Goal: Obtain resource: Download file/media

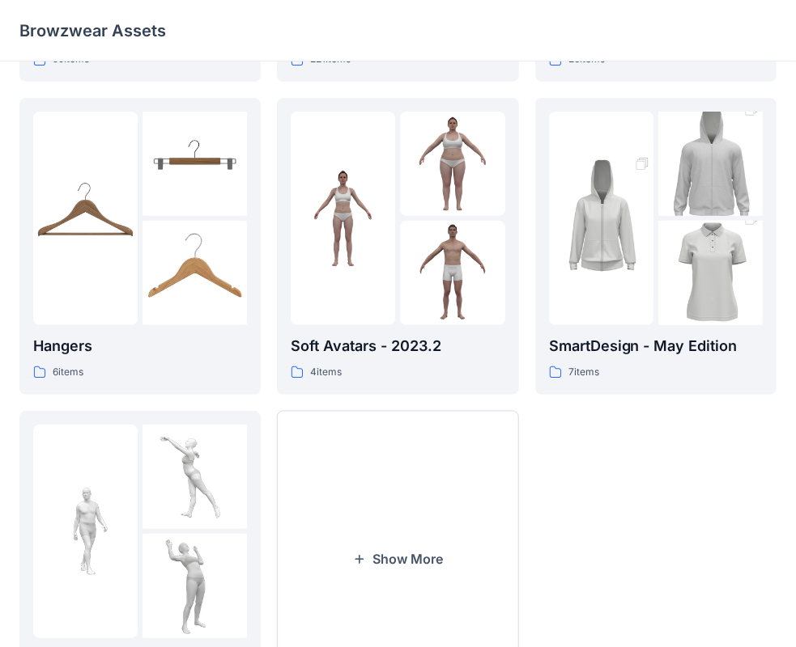
scroll to position [401, 0]
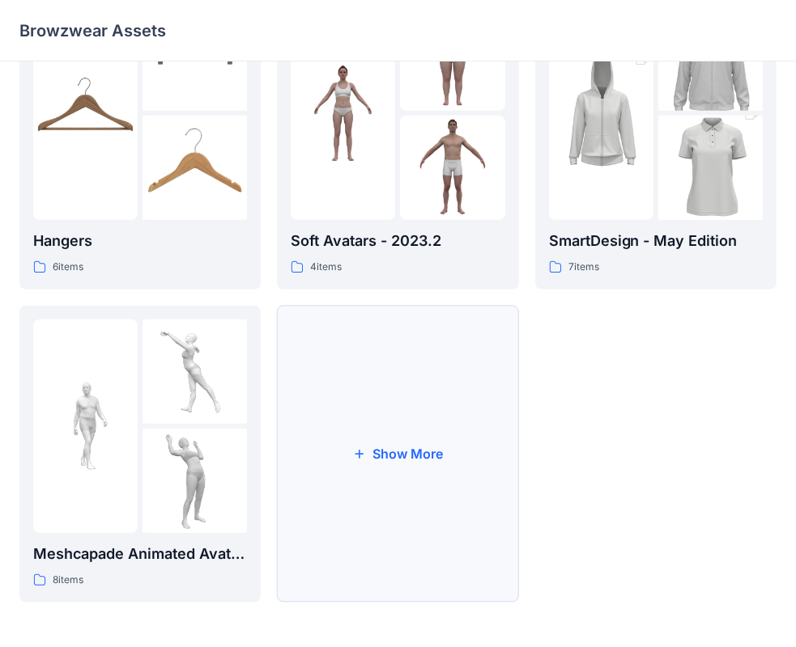
click at [393, 501] on button "Show More" at bounding box center [397, 454] width 241 height 297
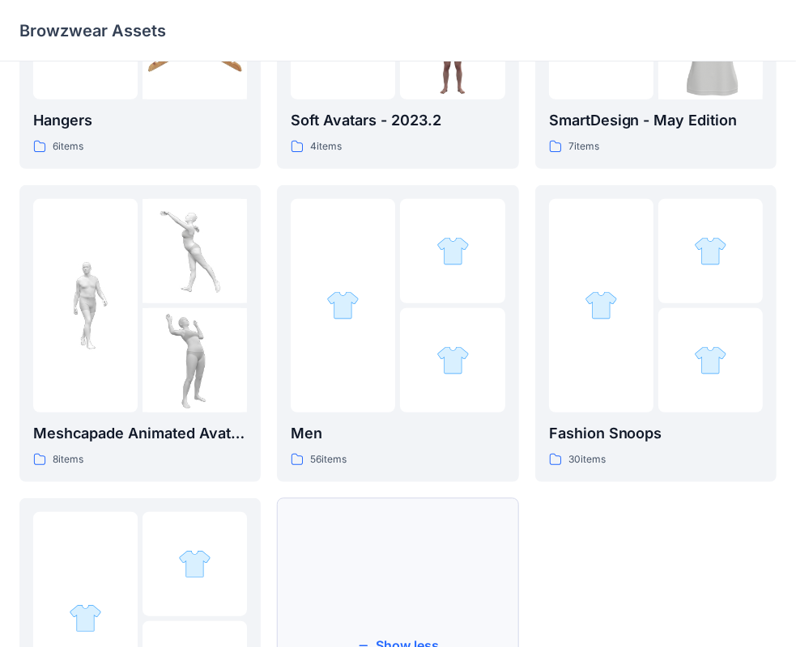
scroll to position [715, 0]
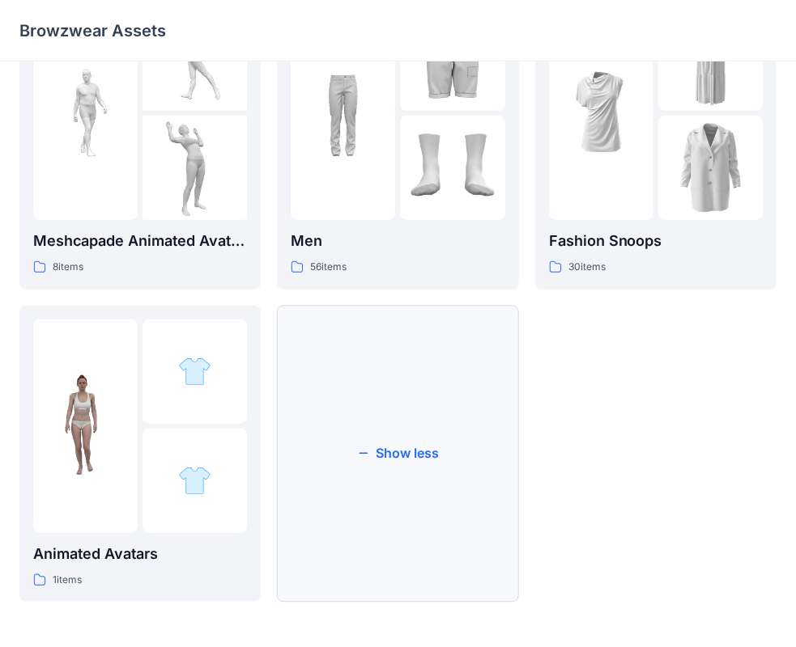
click at [472, 489] on button "Show less" at bounding box center [397, 454] width 241 height 297
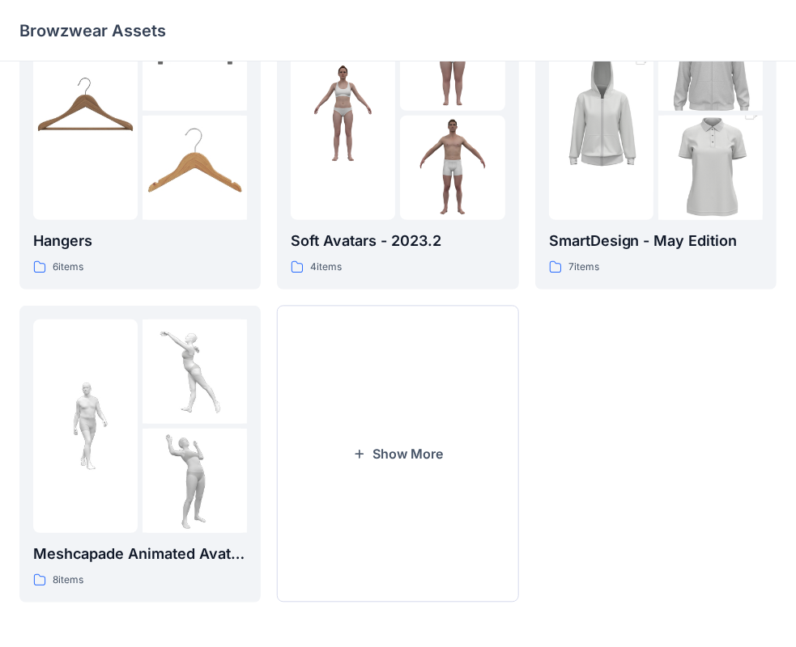
click at [472, 489] on button "Show More" at bounding box center [397, 454] width 241 height 297
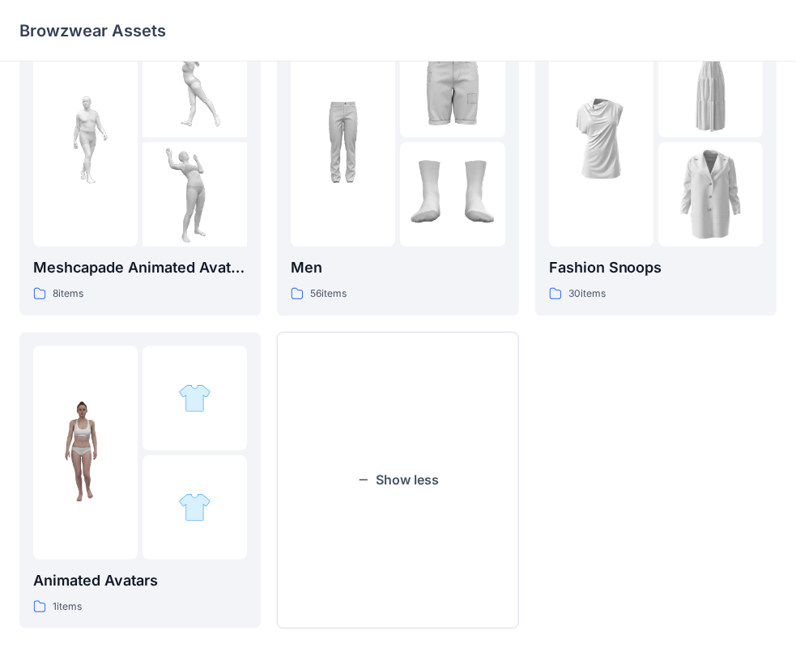
scroll to position [554, 0]
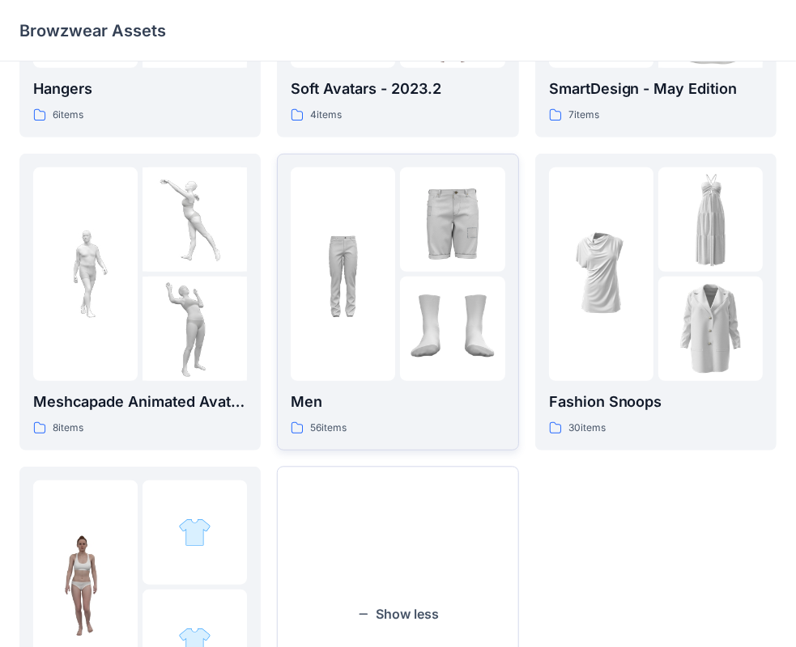
click at [376, 380] on div at bounding box center [343, 275] width 104 height 214
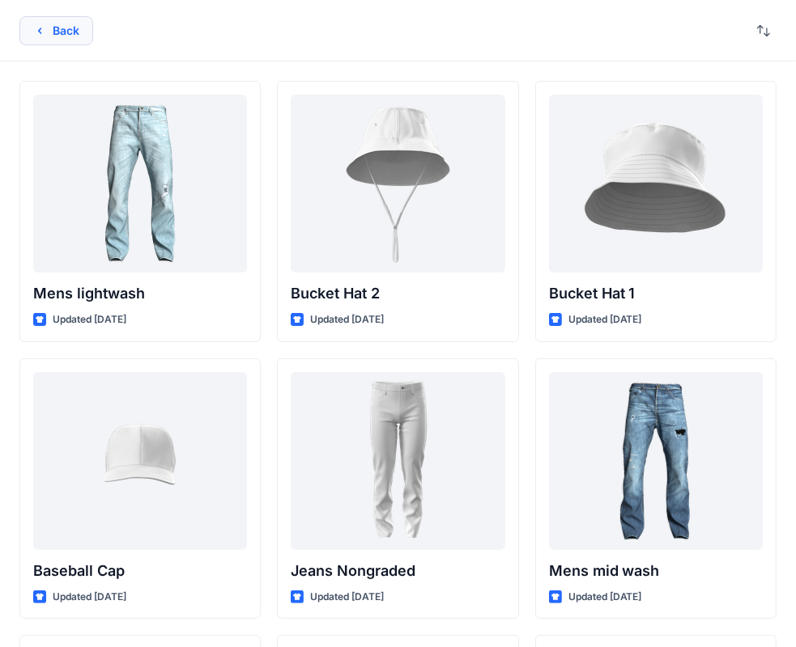
click at [78, 30] on button "Back" at bounding box center [56, 30] width 74 height 29
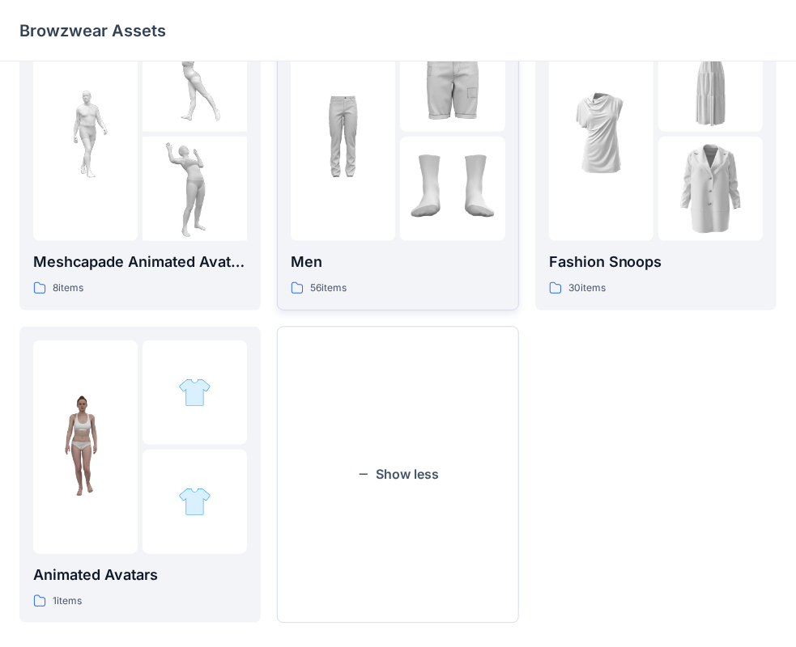
scroll to position [715, 0]
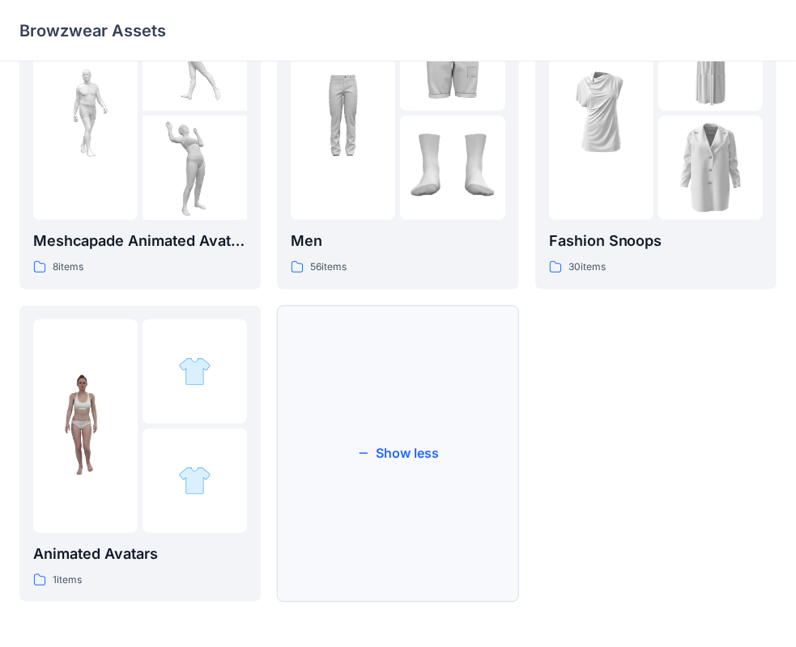
click at [397, 524] on button "Show less" at bounding box center [397, 454] width 241 height 297
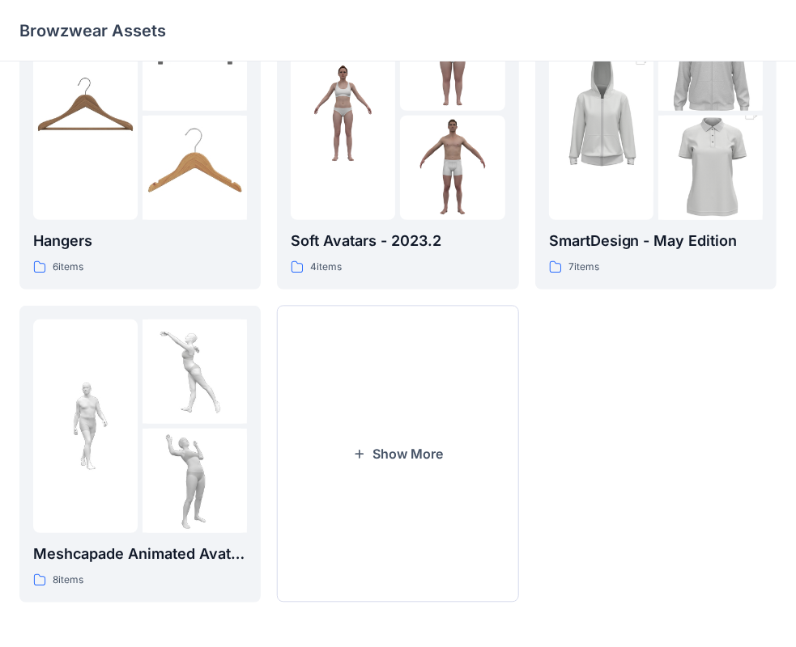
click at [397, 524] on button "Show More" at bounding box center [397, 454] width 241 height 297
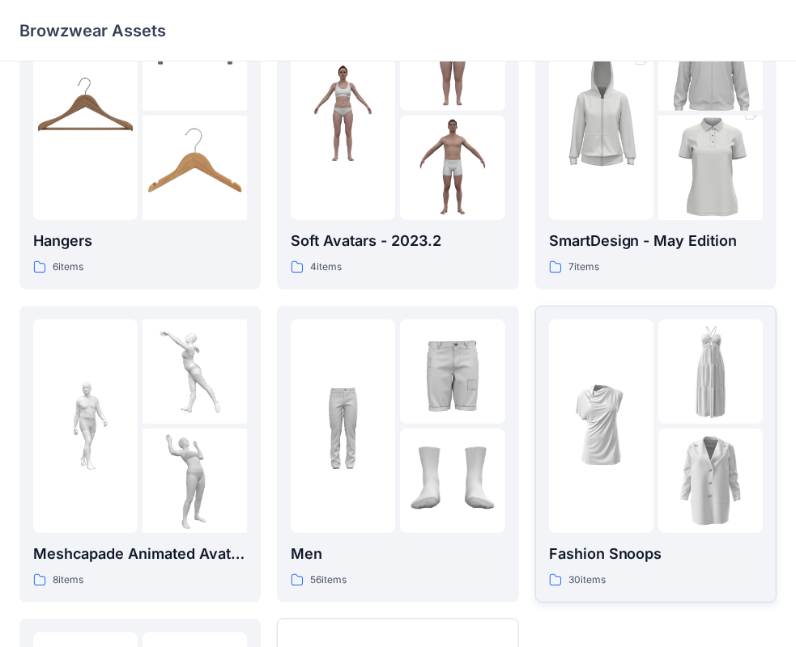
click at [653, 588] on link "Fashion Snoops 30 items" at bounding box center [655, 454] width 241 height 297
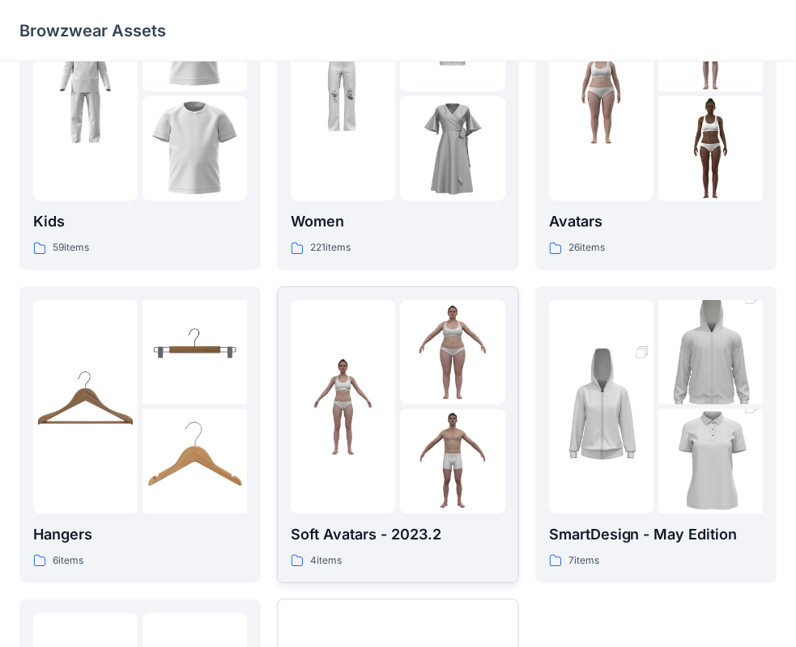
scroll to position [243, 0]
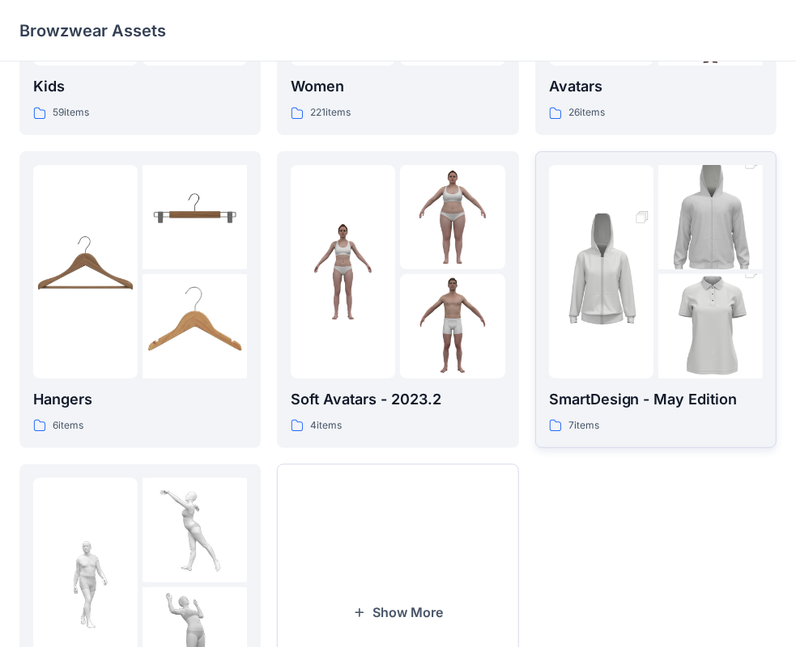
click at [664, 409] on p "SmartDesign - May Edition" at bounding box center [656, 399] width 214 height 23
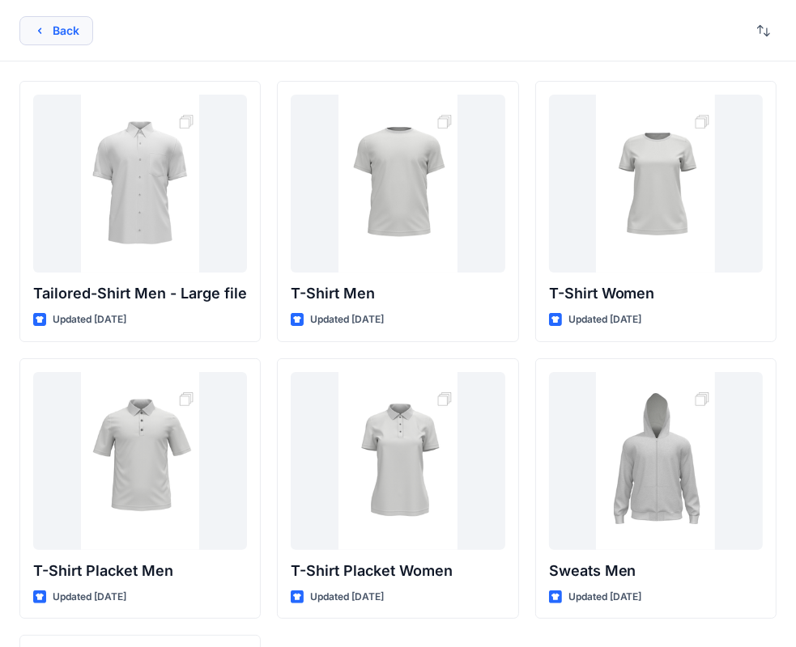
click at [60, 29] on button "Back" at bounding box center [56, 30] width 74 height 29
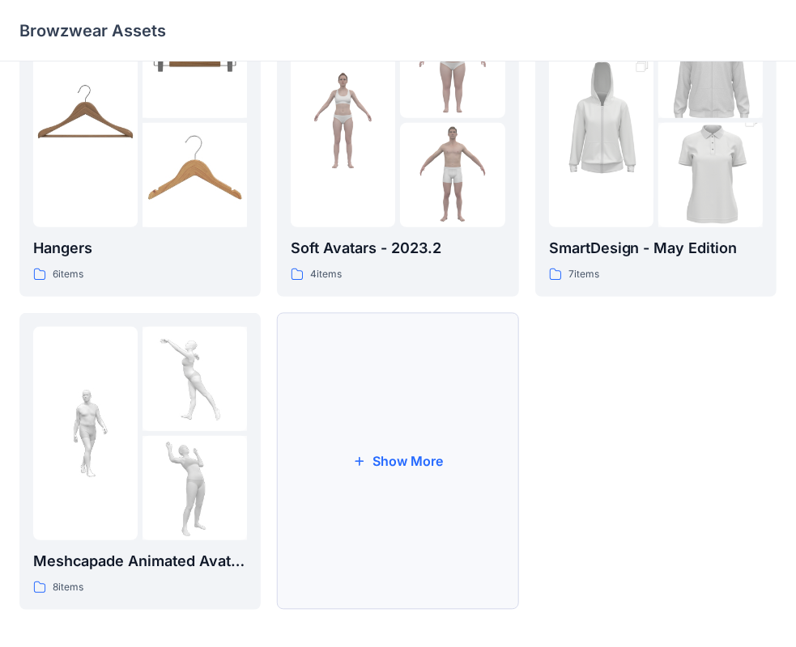
scroll to position [401, 0]
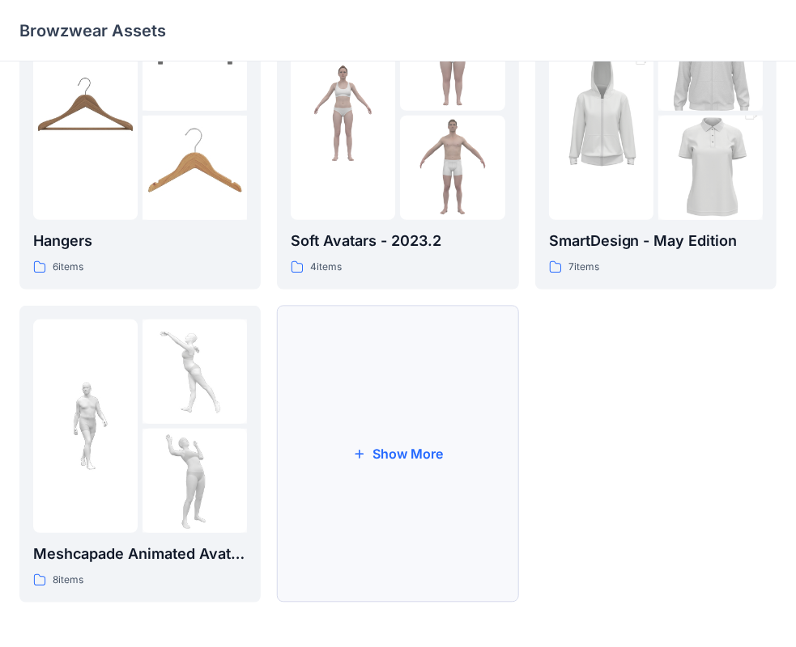
click at [460, 392] on button "Show More" at bounding box center [397, 454] width 241 height 297
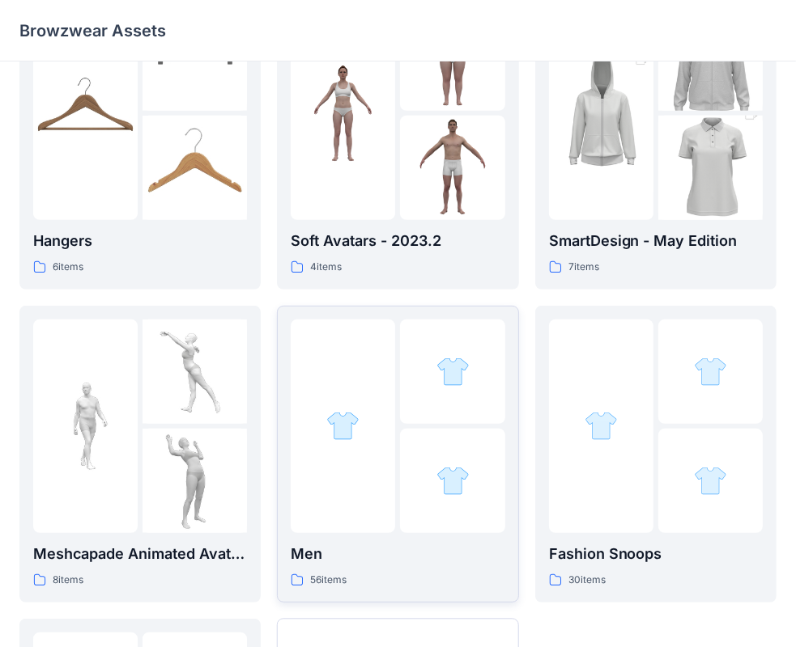
click at [380, 456] on div at bounding box center [343, 427] width 104 height 214
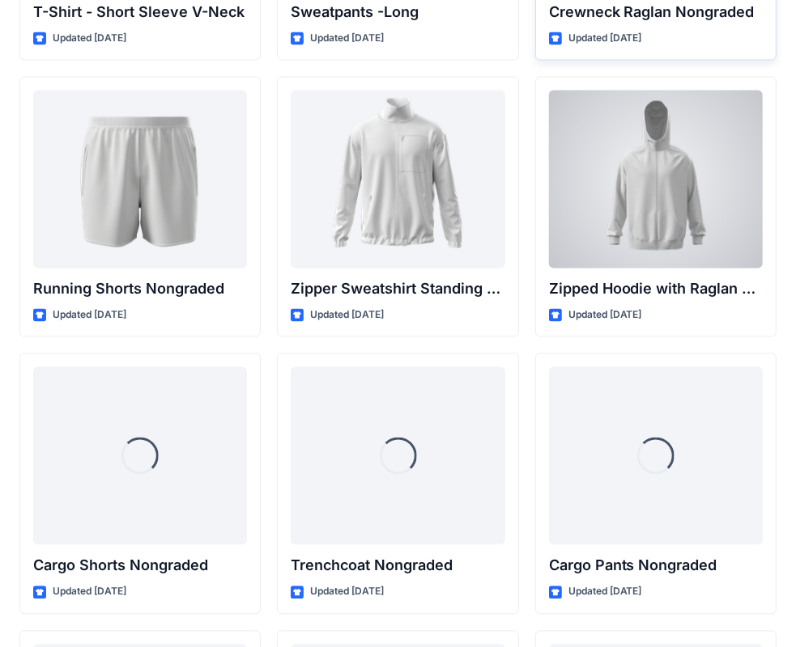
scroll to position [1955, 0]
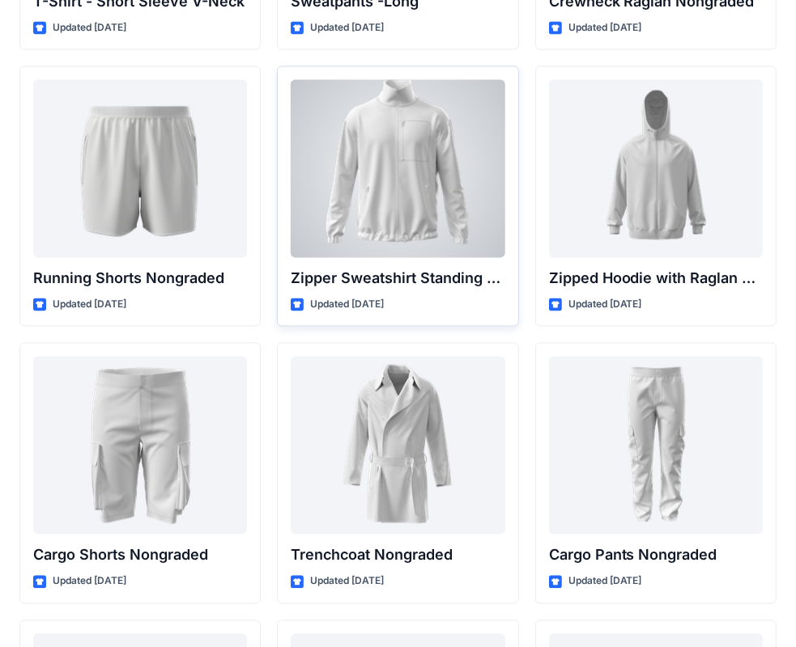
click at [401, 213] on div at bounding box center [398, 169] width 214 height 178
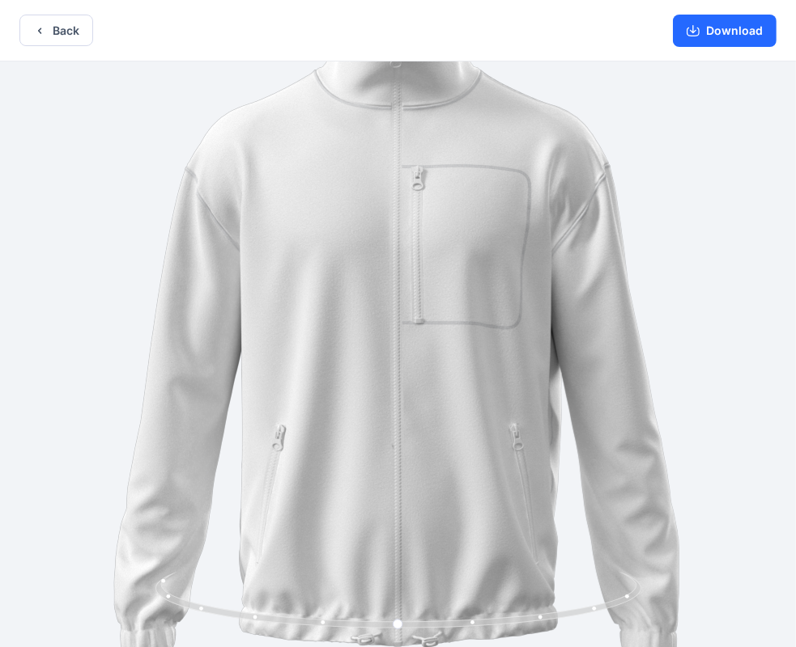
click at [53, 21] on button "Back" at bounding box center [56, 31] width 74 height 32
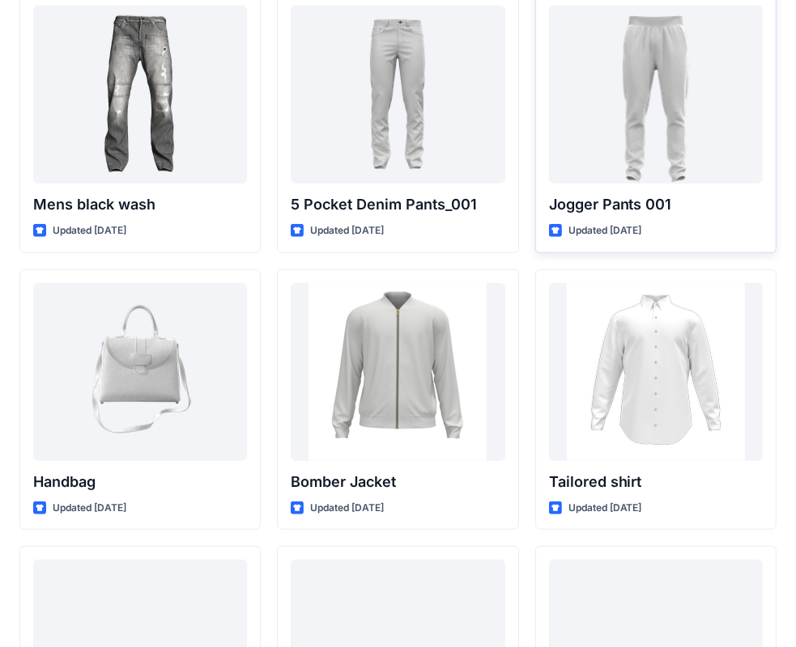
scroll to position [647, 0]
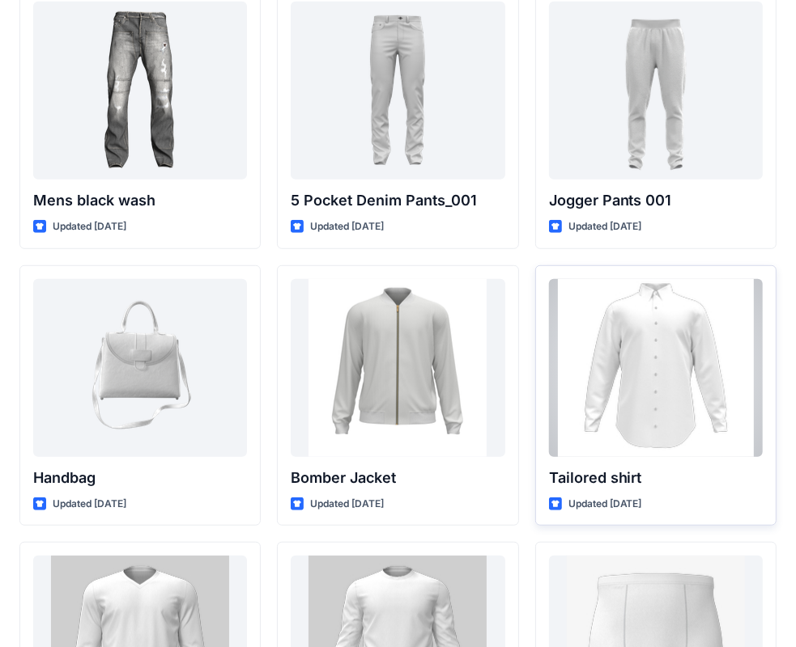
click at [680, 437] on div at bounding box center [656, 368] width 214 height 178
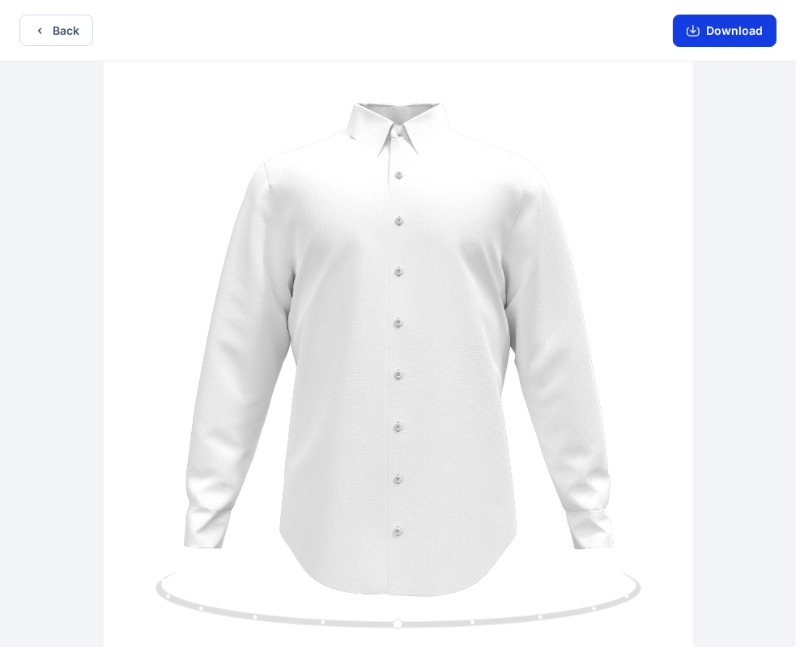
click at [705, 29] on button "Download" at bounding box center [725, 31] width 104 height 32
